Goal: Entertainment & Leisure: Browse casually

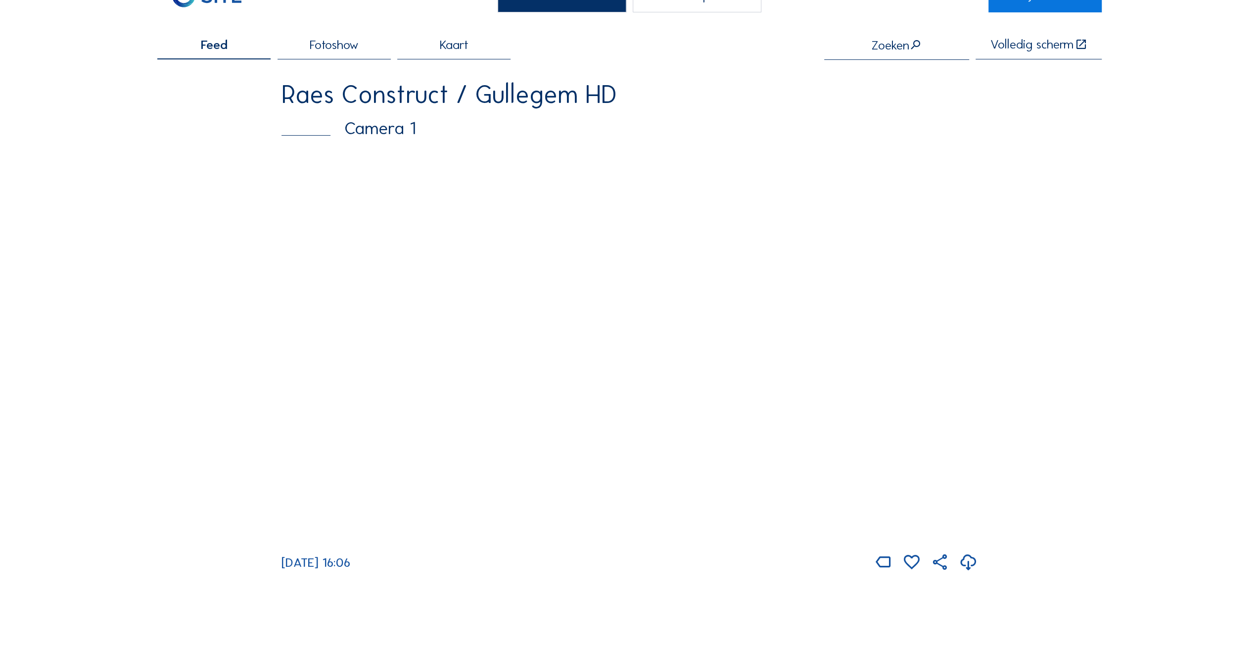
scroll to position [49, 0]
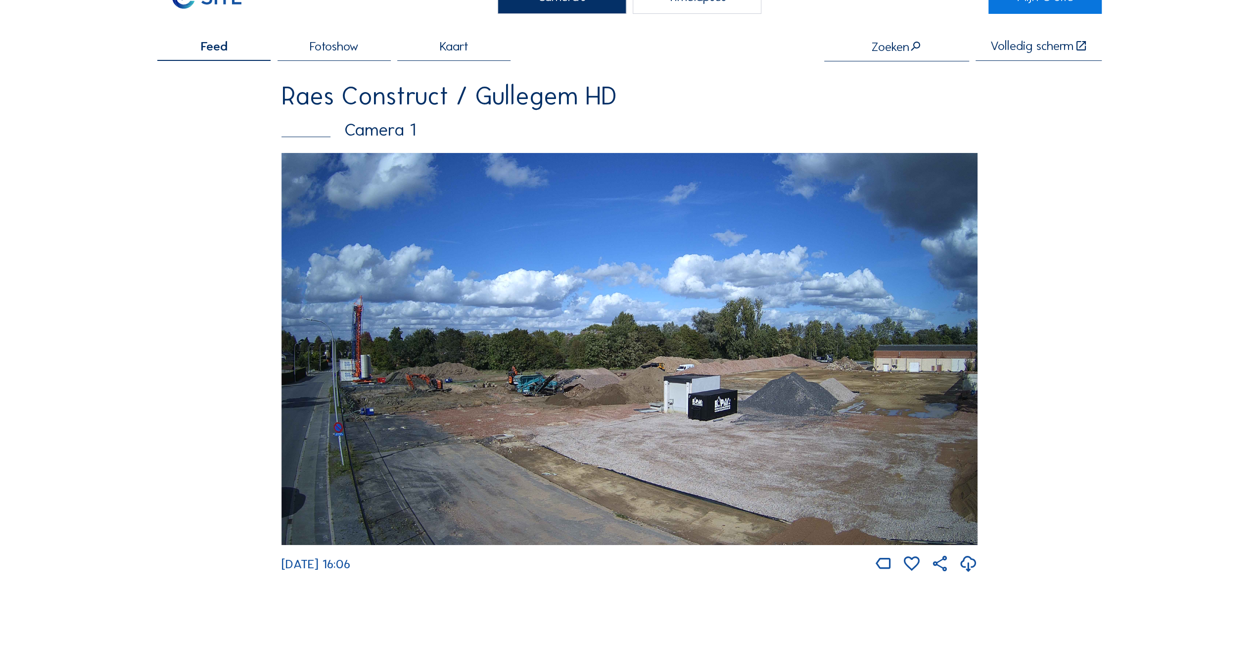
click at [338, 41] on span "Fotoshow" at bounding box center [334, 46] width 49 height 12
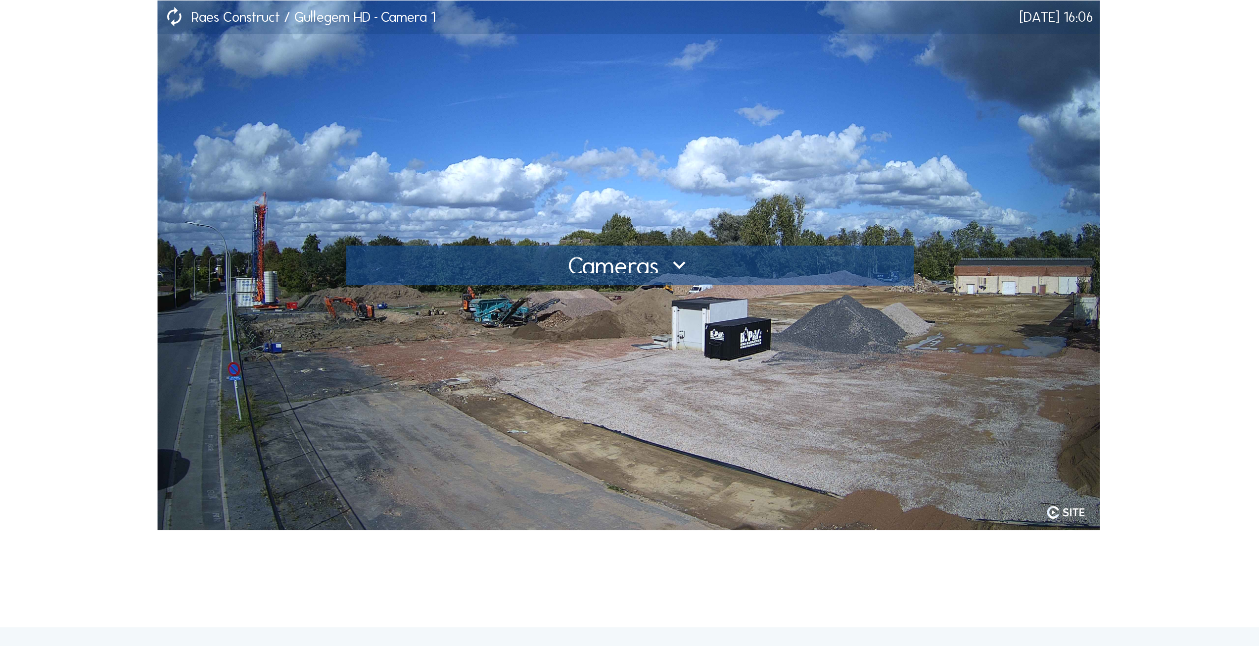
scroll to position [148, 0]
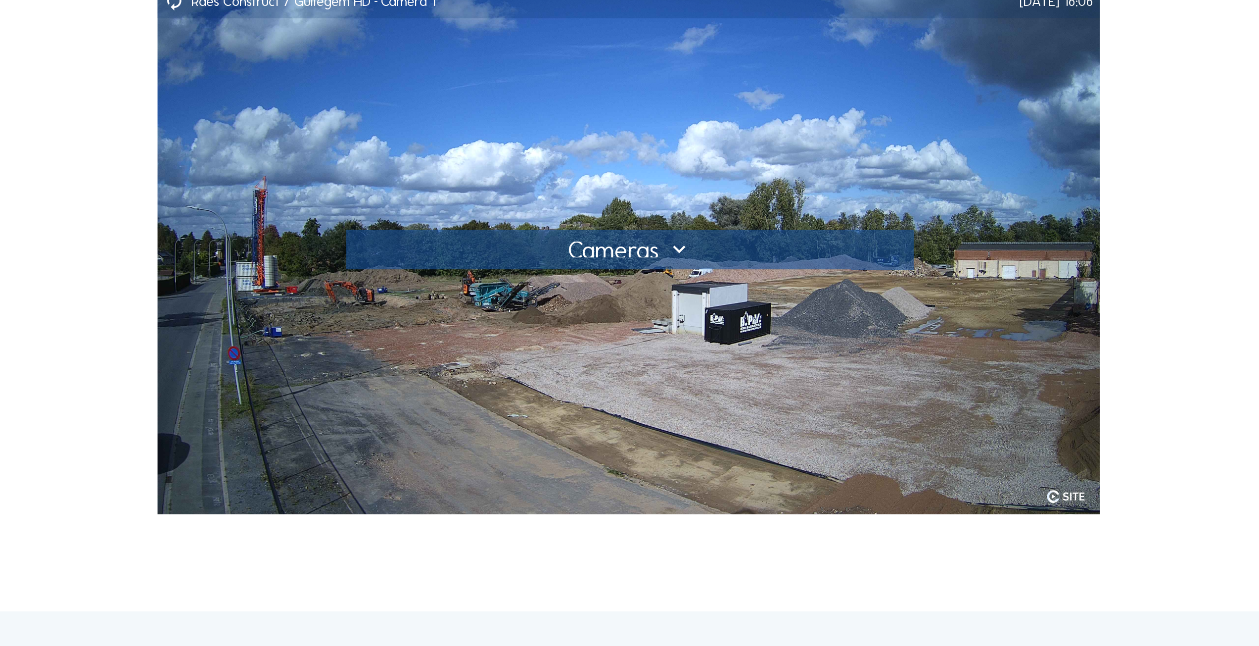
click at [677, 247] on div at bounding box center [629, 249] width 541 height 16
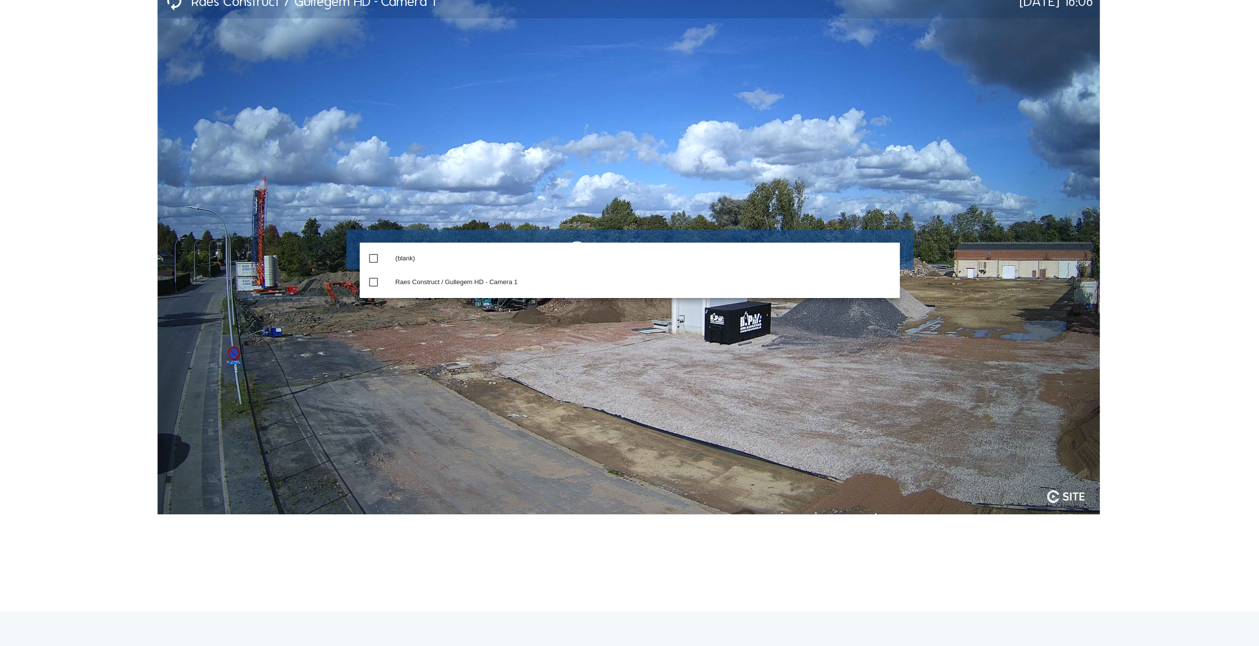
click at [732, 380] on img at bounding box center [628, 249] width 943 height 529
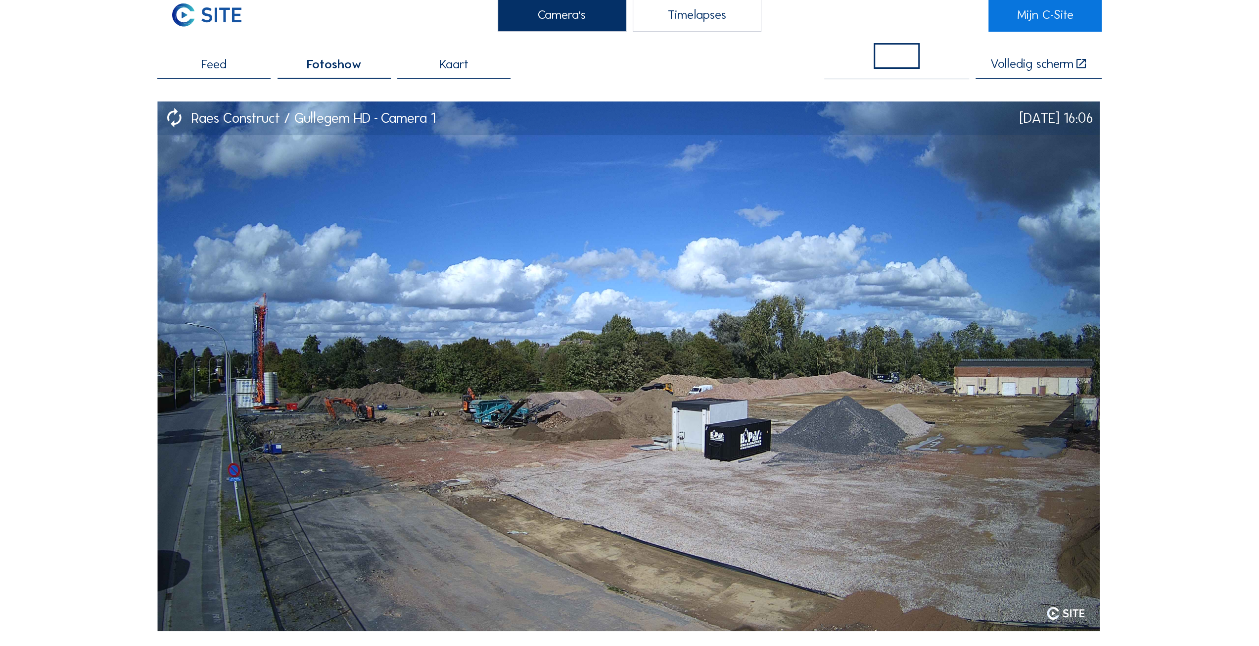
scroll to position [31, 0]
click at [456, 67] on span "Kaart" at bounding box center [454, 64] width 29 height 12
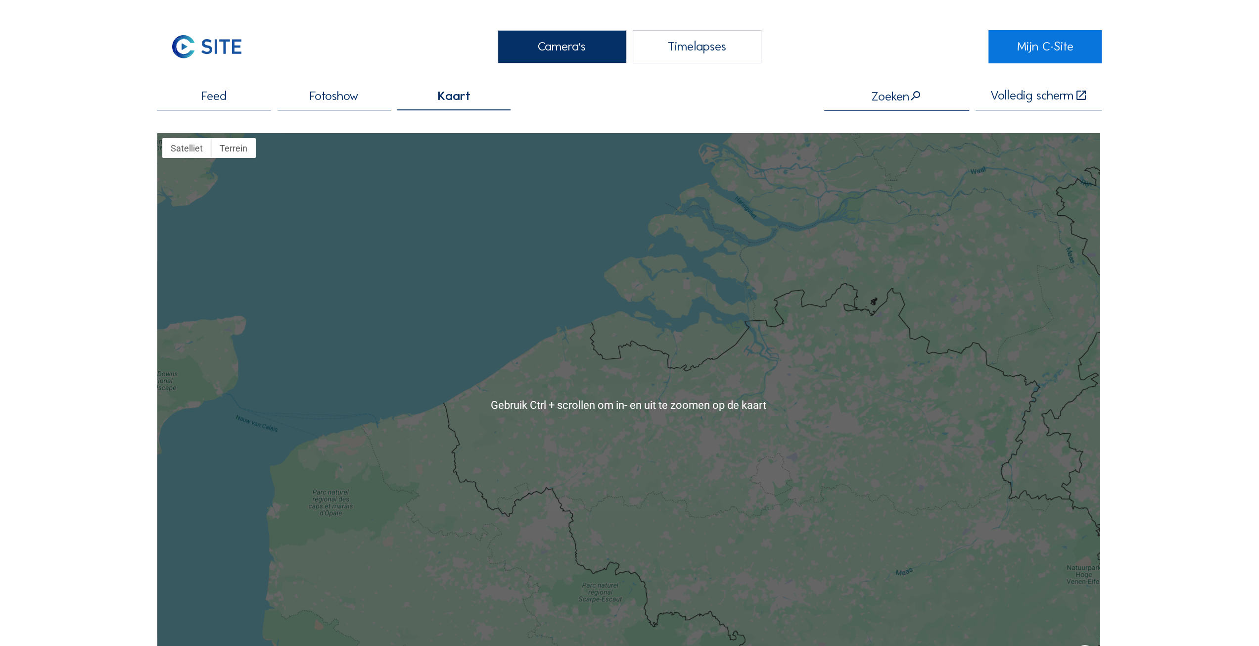
click at [212, 94] on span "Feed" at bounding box center [213, 96] width 25 height 12
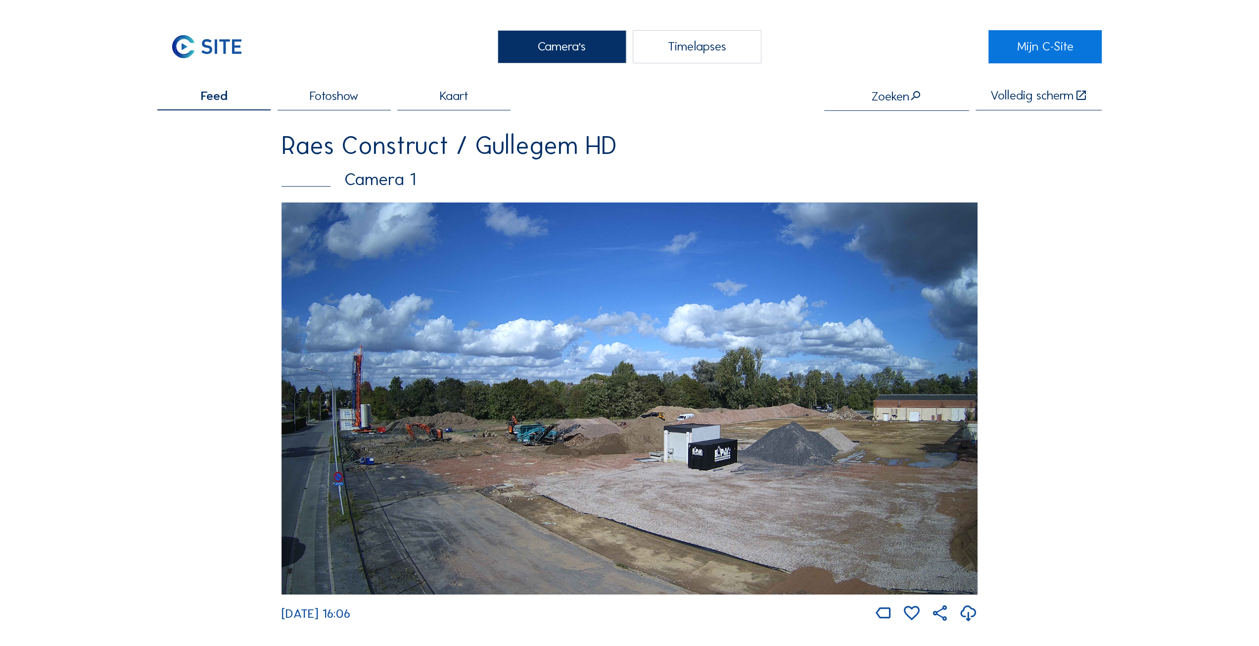
click at [661, 366] on img at bounding box center [630, 398] width 696 height 392
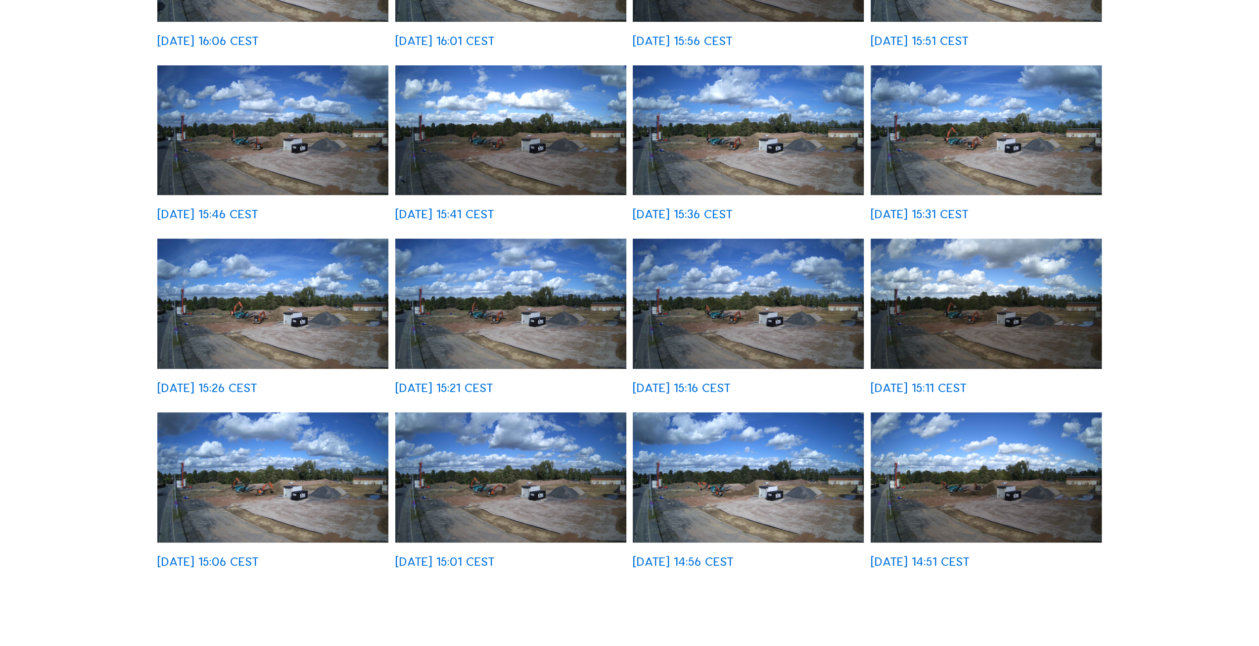
scroll to position [346, 0]
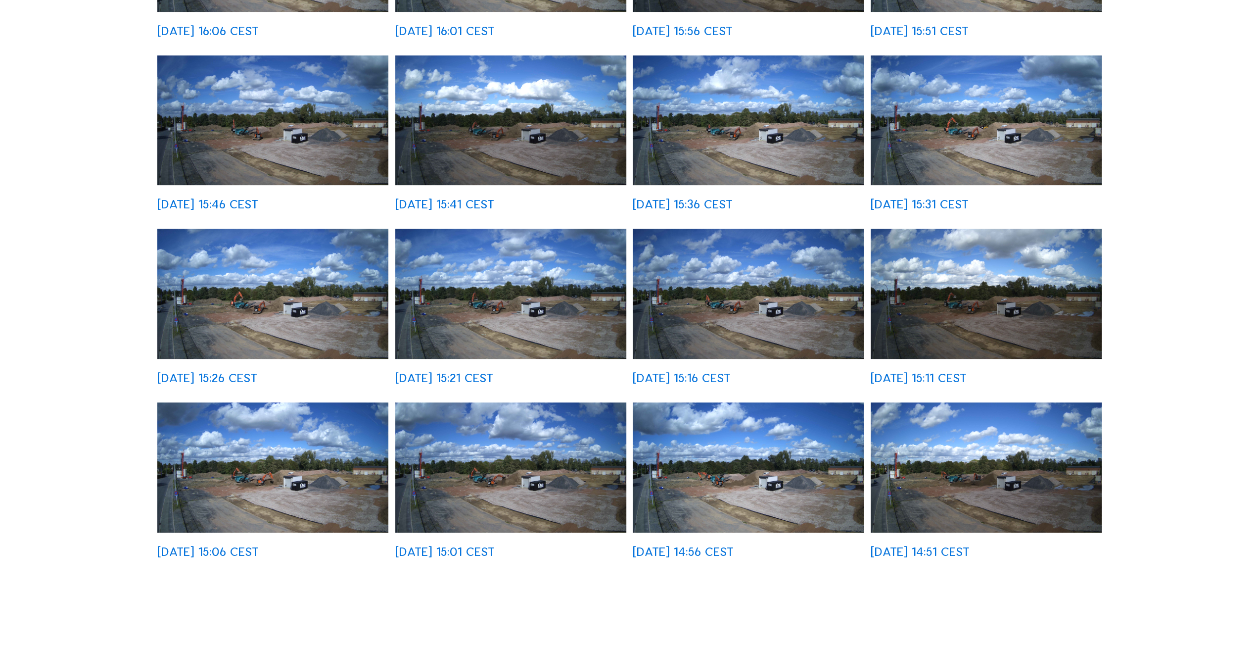
click at [303, 463] on img at bounding box center [272, 467] width 231 height 130
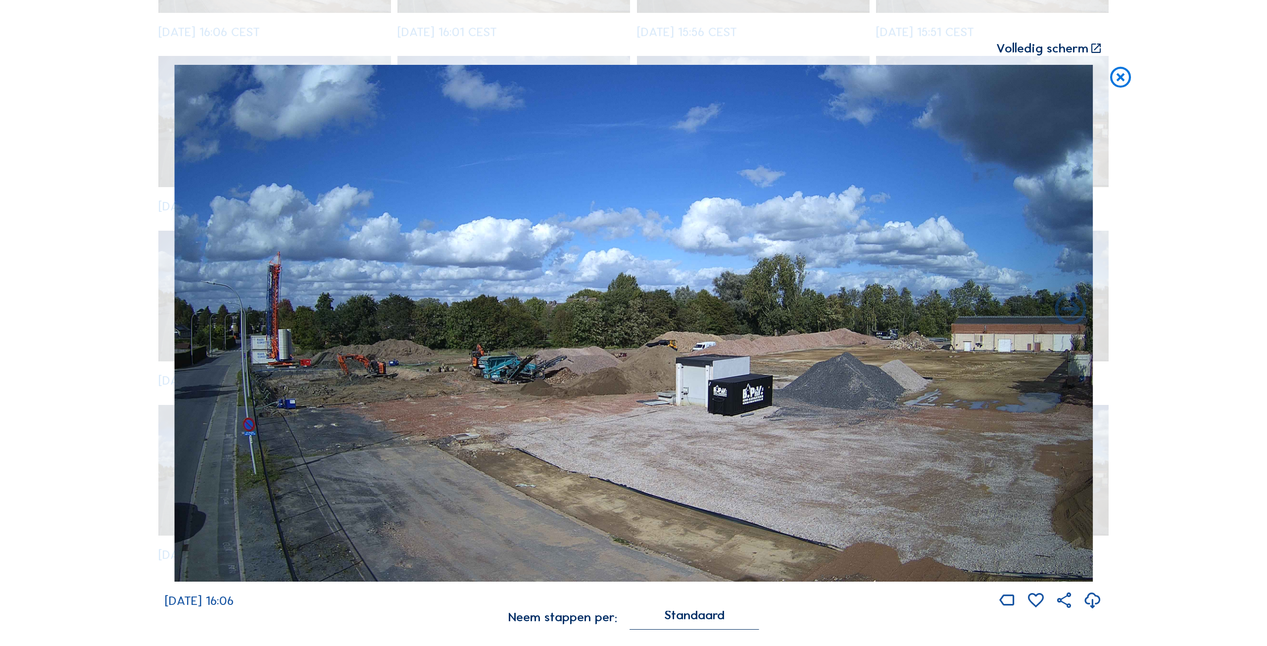
click at [1120, 75] on icon at bounding box center [1120, 78] width 25 height 26
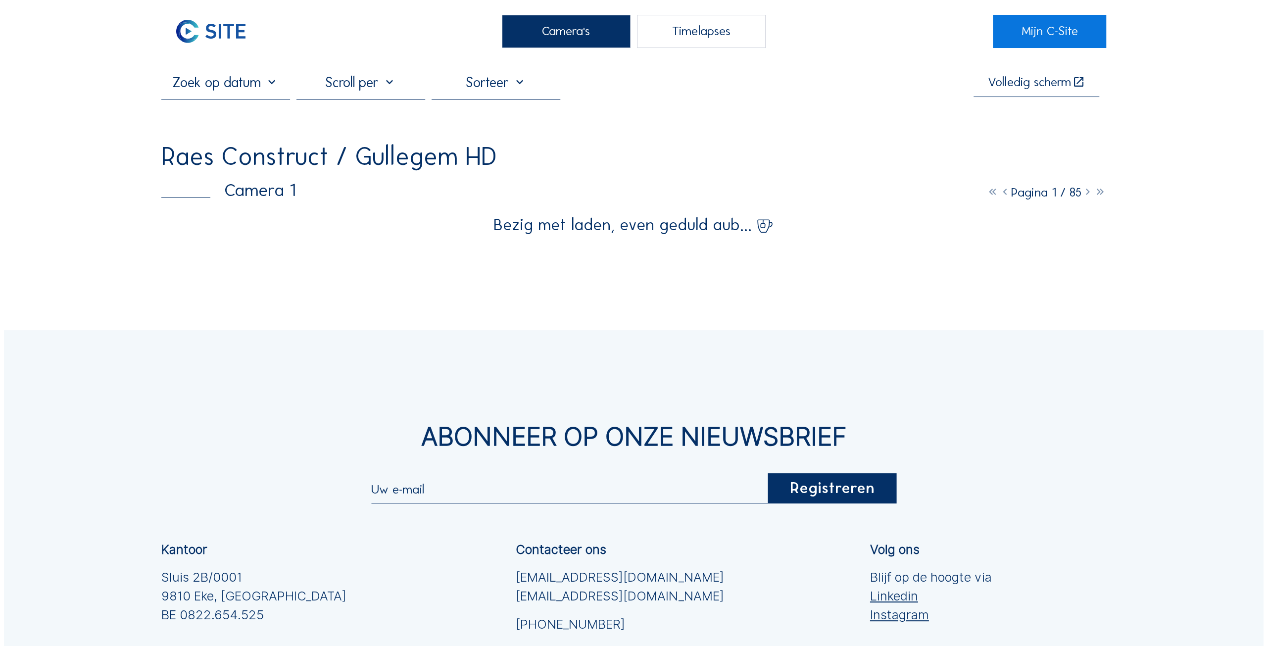
scroll to position [0, 0]
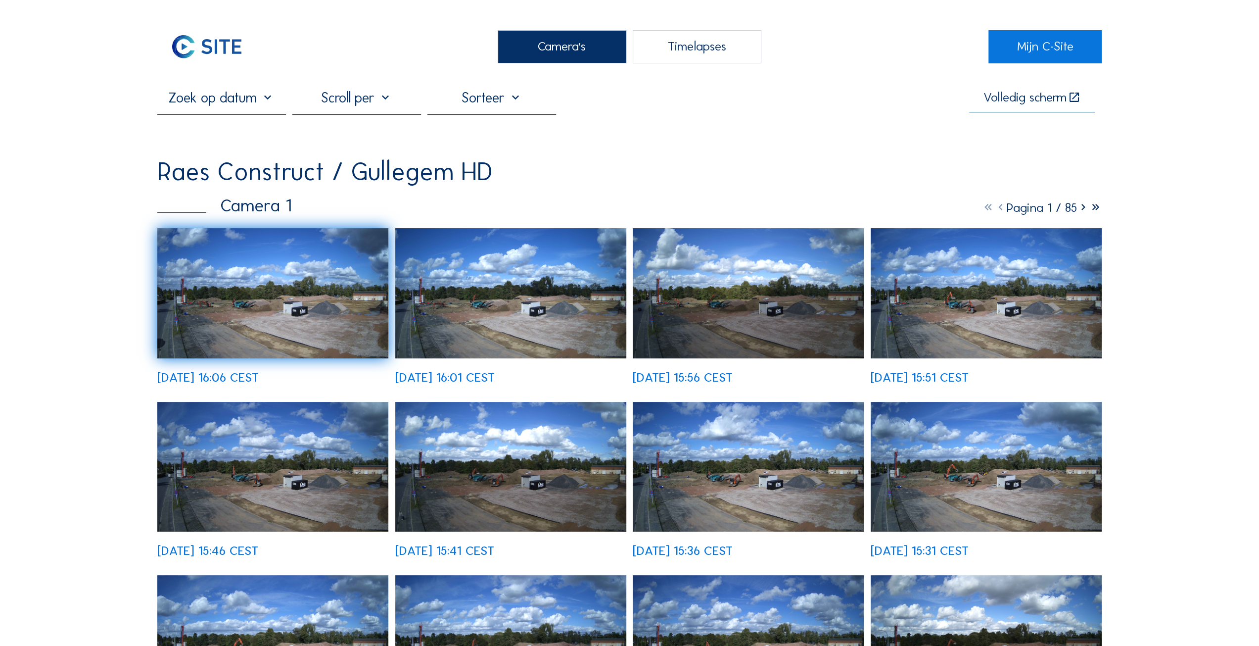
click at [265, 310] on img at bounding box center [272, 293] width 231 height 130
